Goal: Task Accomplishment & Management: Complete application form

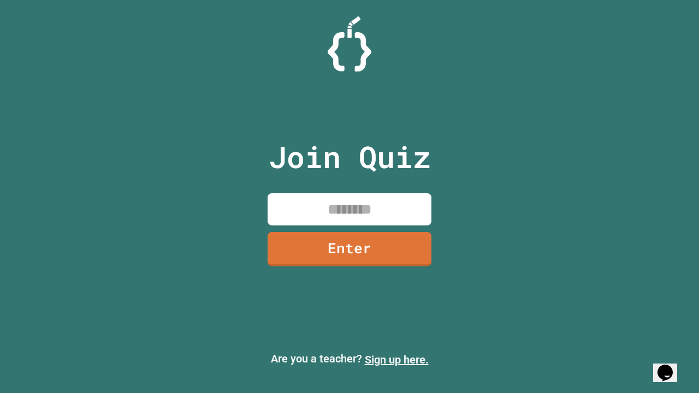
click at [396, 360] on link "Sign up here." at bounding box center [397, 359] width 64 height 13
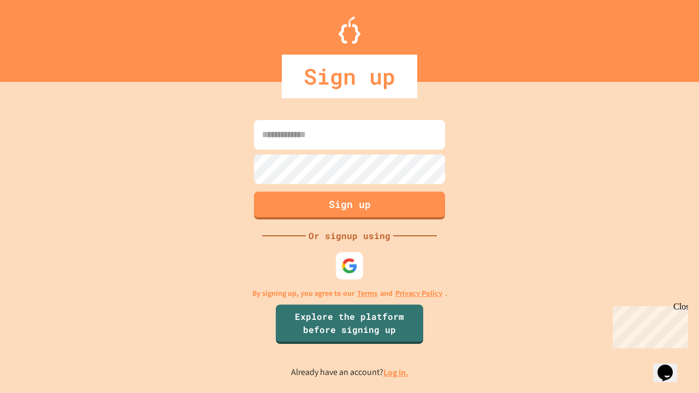
click at [396, 372] on link "Log in." at bounding box center [395, 372] width 25 height 11
